Goal: Task Accomplishment & Management: Manage account settings

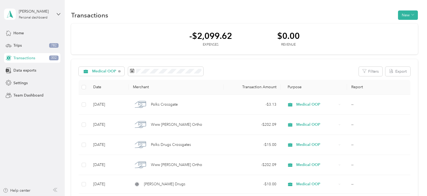
scroll to position [53, 0]
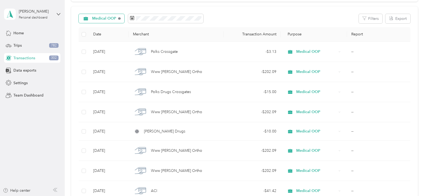
click at [118, 19] on icon at bounding box center [119, 18] width 2 height 2
